Goal: Find specific page/section: Find specific page/section

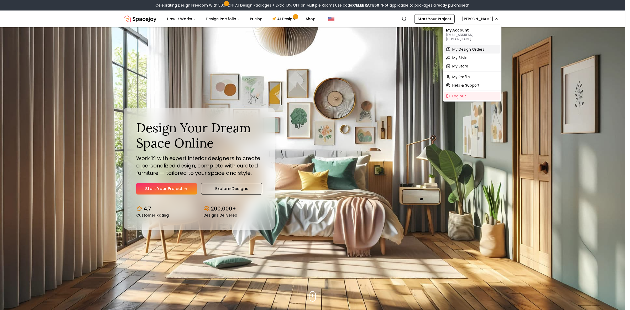
click at [471, 47] on span "My Design Orders" at bounding box center [468, 49] width 32 height 5
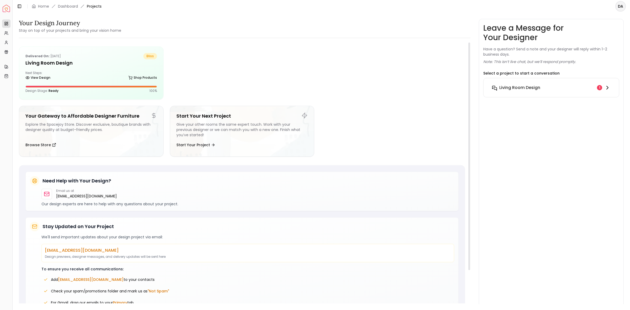
click at [527, 89] on h6 "Living Room Design" at bounding box center [519, 88] width 41 height 6
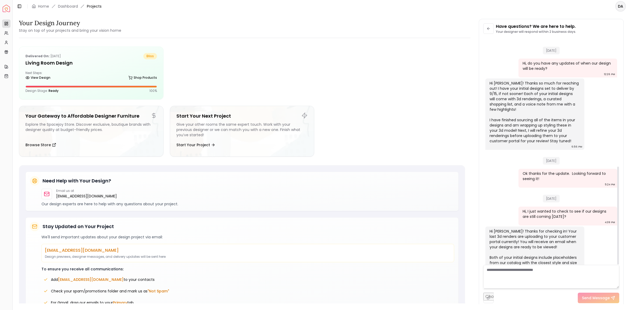
scroll to position [297, 0]
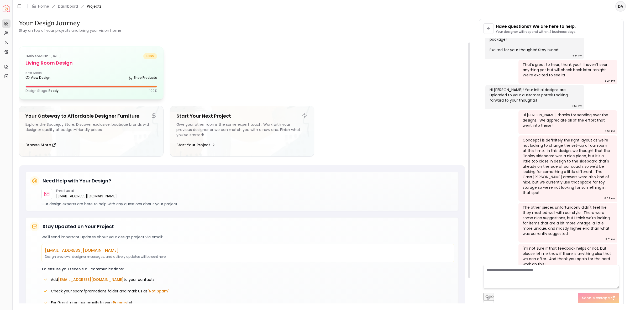
click at [123, 81] on div "View Design Shop Products" at bounding box center [91, 78] width 132 height 5
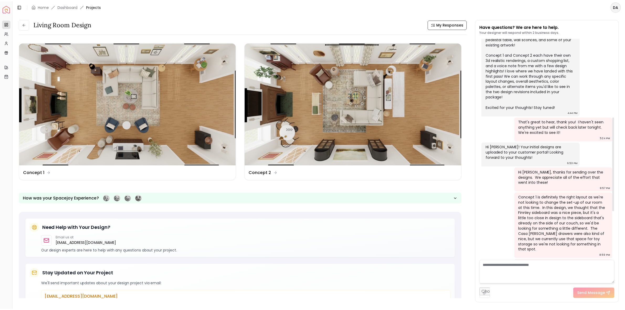
scroll to position [301, 0]
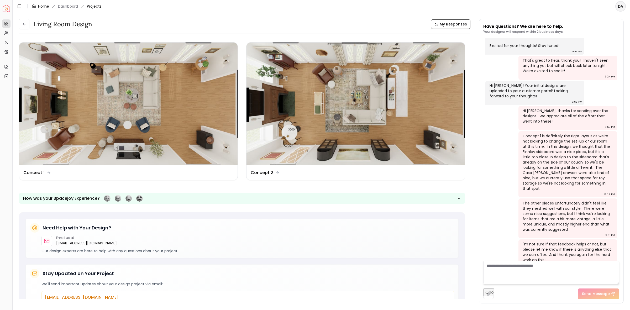
click at [43, 7] on link "Home" at bounding box center [43, 6] width 11 height 5
